Goal: Task Accomplishment & Management: Manage account settings

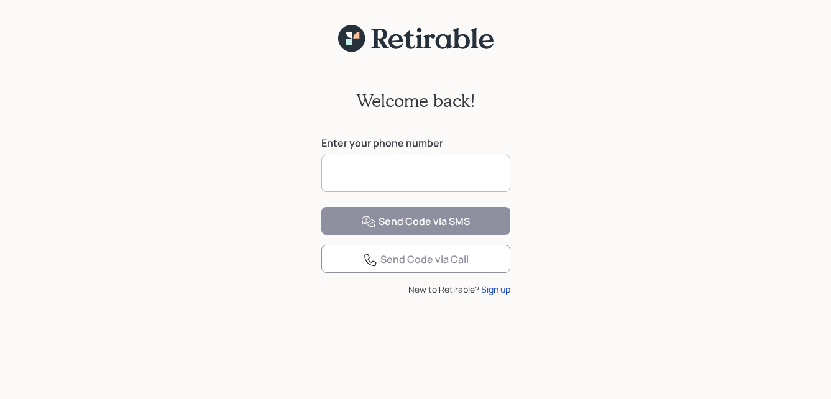
click at [362, 174] on input at bounding box center [415, 173] width 189 height 37
type input "**********"
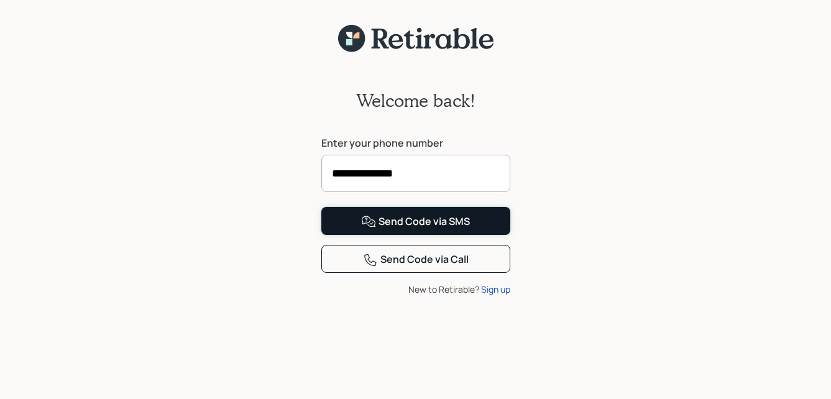
click at [398, 229] on div "Send Code via SMS" at bounding box center [415, 221] width 109 height 15
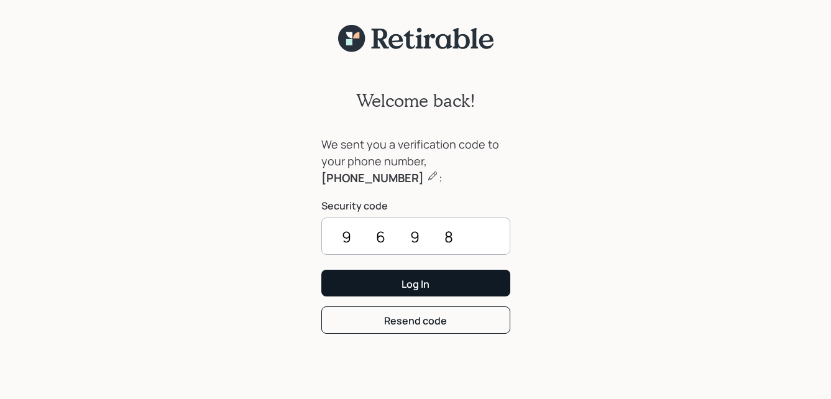
type input "9698"
click at [470, 281] on button "Log In" at bounding box center [415, 283] width 189 height 27
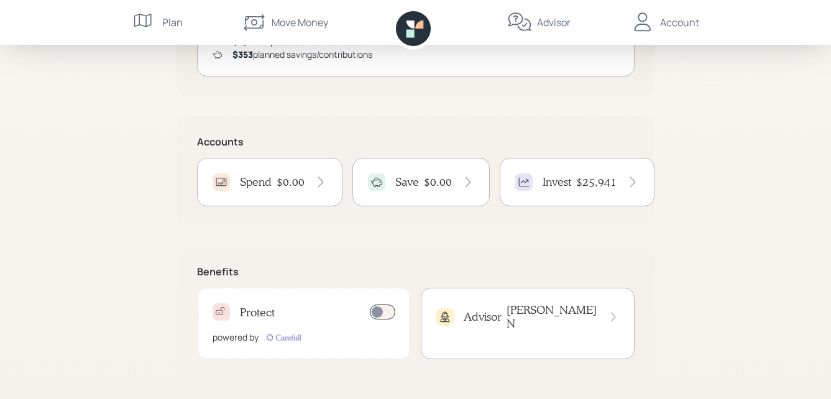
scroll to position [306, 0]
